Goal: Task Accomplishment & Management: Manage account settings

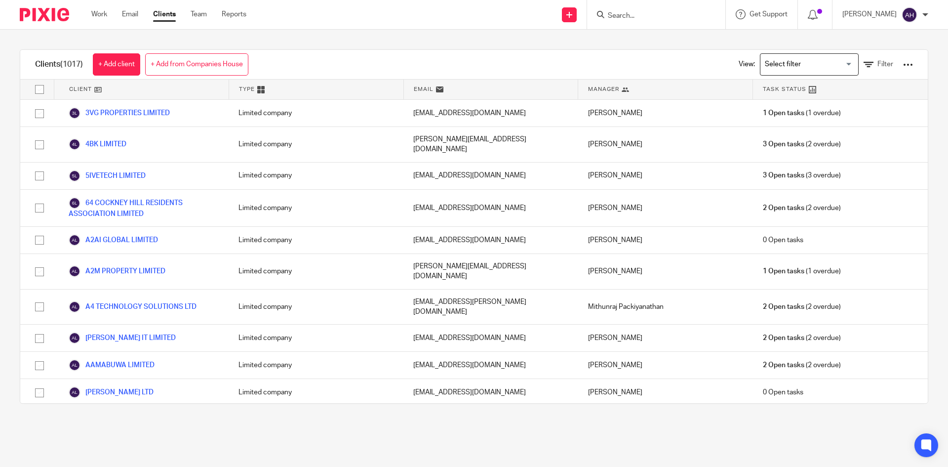
click at [607, 16] on input "Search" at bounding box center [651, 16] width 89 height 9
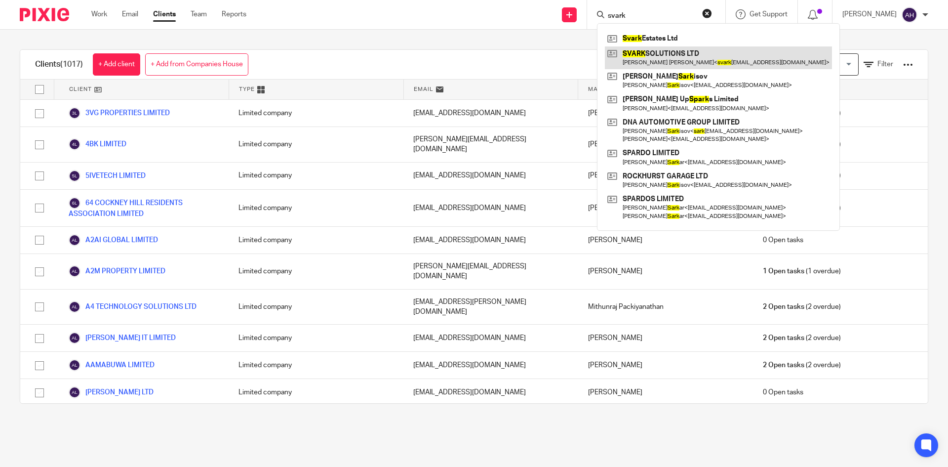
type input "svark"
click at [625, 61] on link at bounding box center [718, 57] width 227 height 23
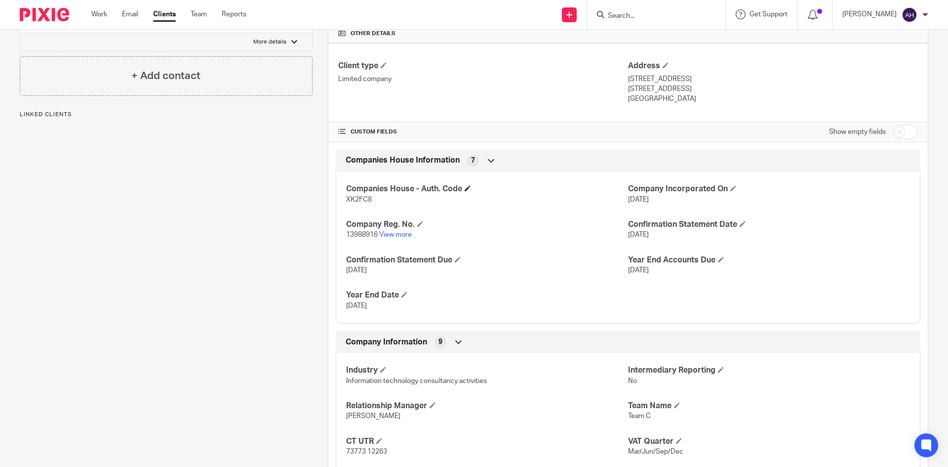
scroll to position [247, 0]
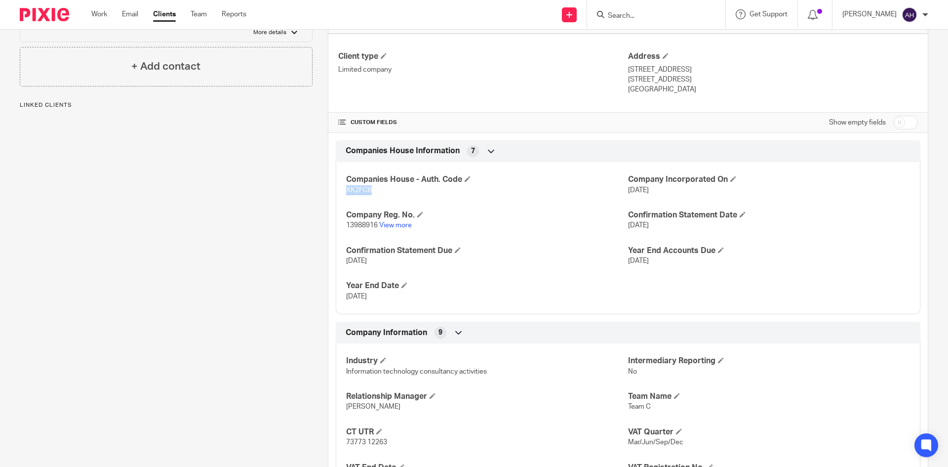
drag, startPoint x: 374, startPoint y: 194, endPoint x: 345, endPoint y: 194, distance: 29.6
click at [346, 194] on p "XK2FC8" at bounding box center [487, 190] width 282 height 10
copy span "XK2FC8"
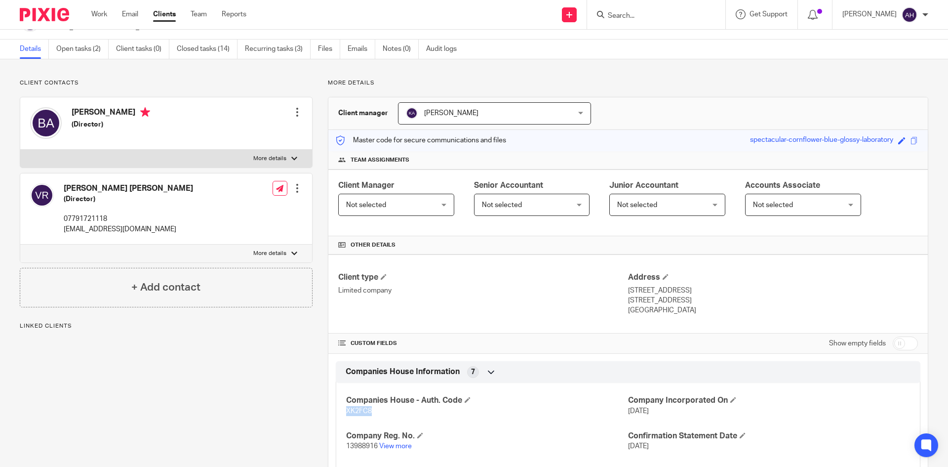
scroll to position [0, 0]
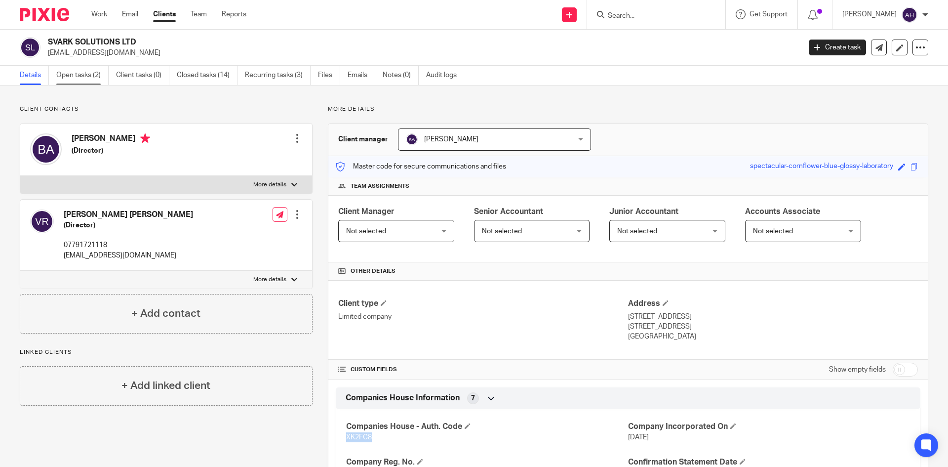
click at [78, 77] on link "Open tasks (2)" at bounding box center [82, 75] width 52 height 19
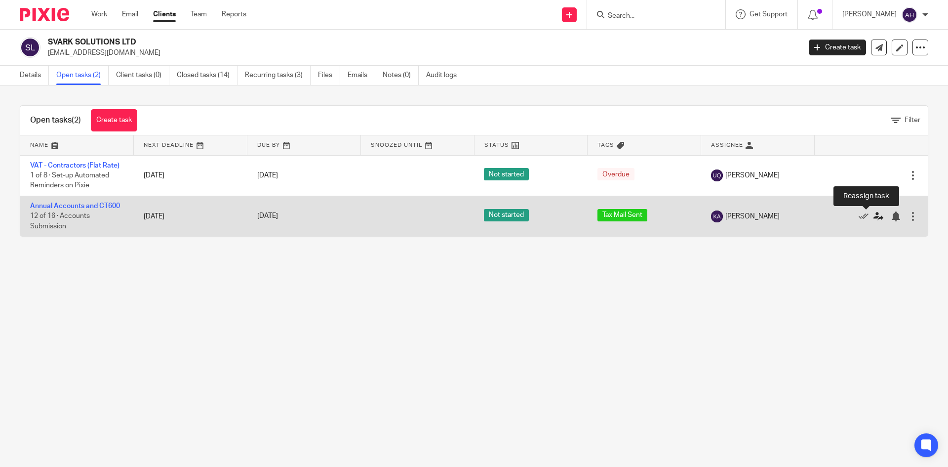
click at [874, 218] on icon at bounding box center [879, 216] width 10 height 10
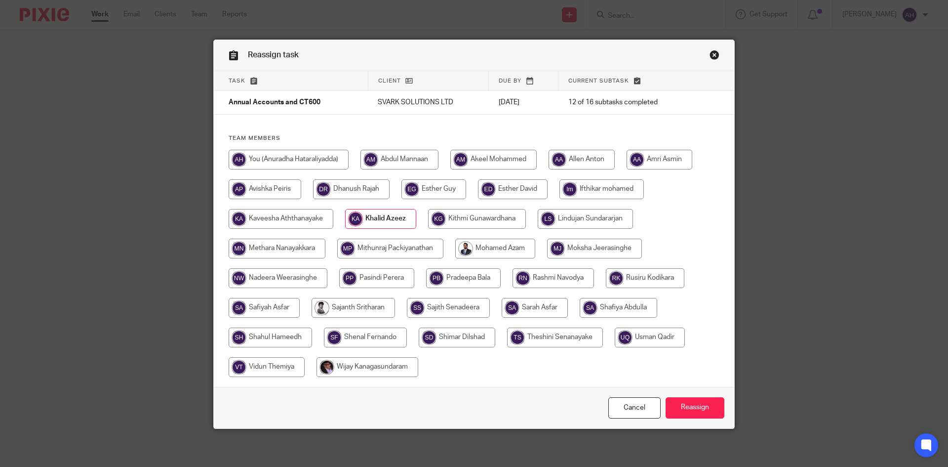
click at [307, 153] on input "radio" at bounding box center [289, 160] width 120 height 20
radio input "true"
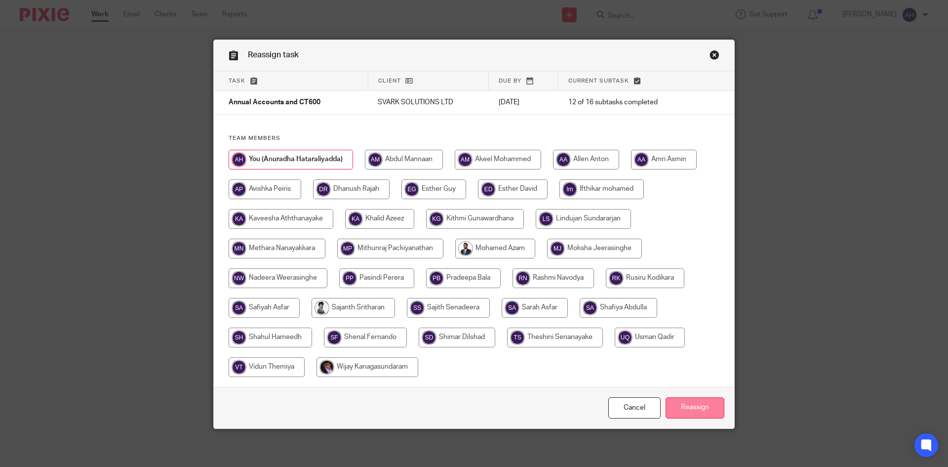
click at [695, 413] on input "Reassign" at bounding box center [695, 407] width 59 height 21
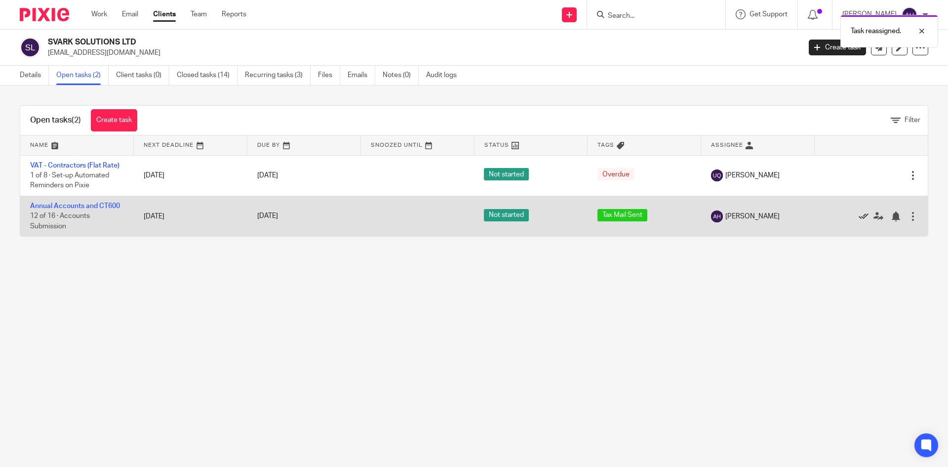
click at [859, 216] on icon at bounding box center [864, 216] width 10 height 10
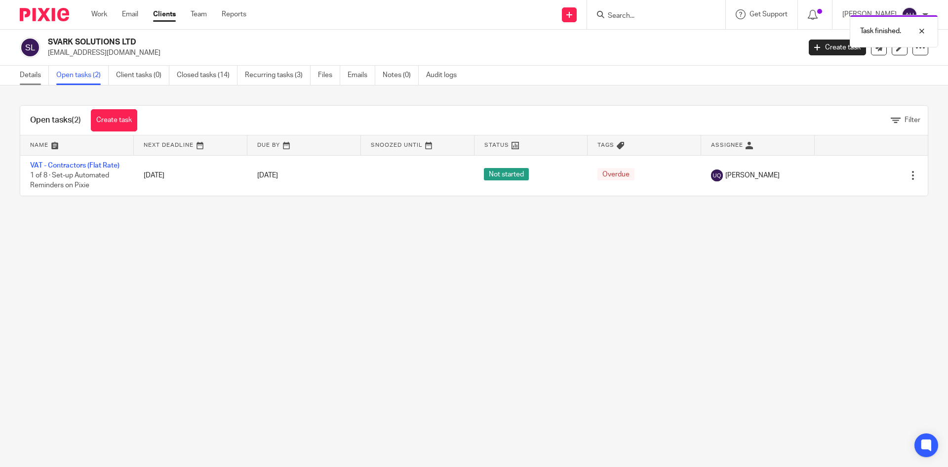
click at [22, 70] on link "Details" at bounding box center [34, 75] width 29 height 19
